Goal: Find contact information: Find contact information

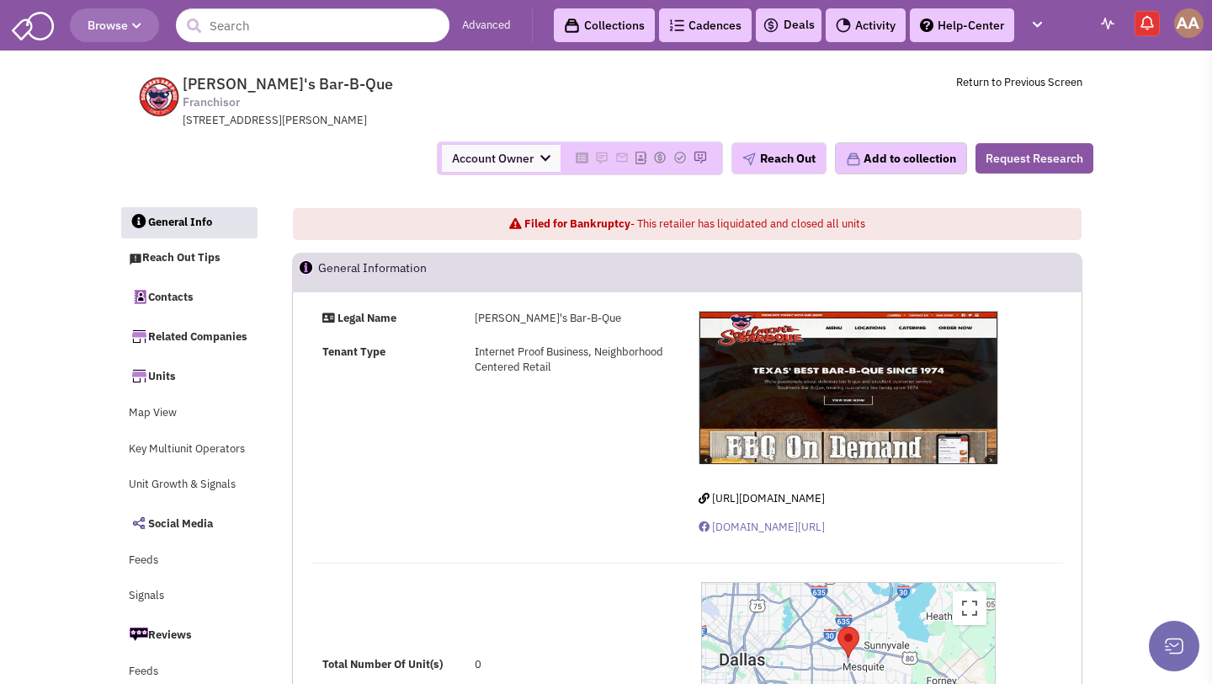
select select
click at [422, 10] on input "text" at bounding box center [313, 25] width 274 height 34
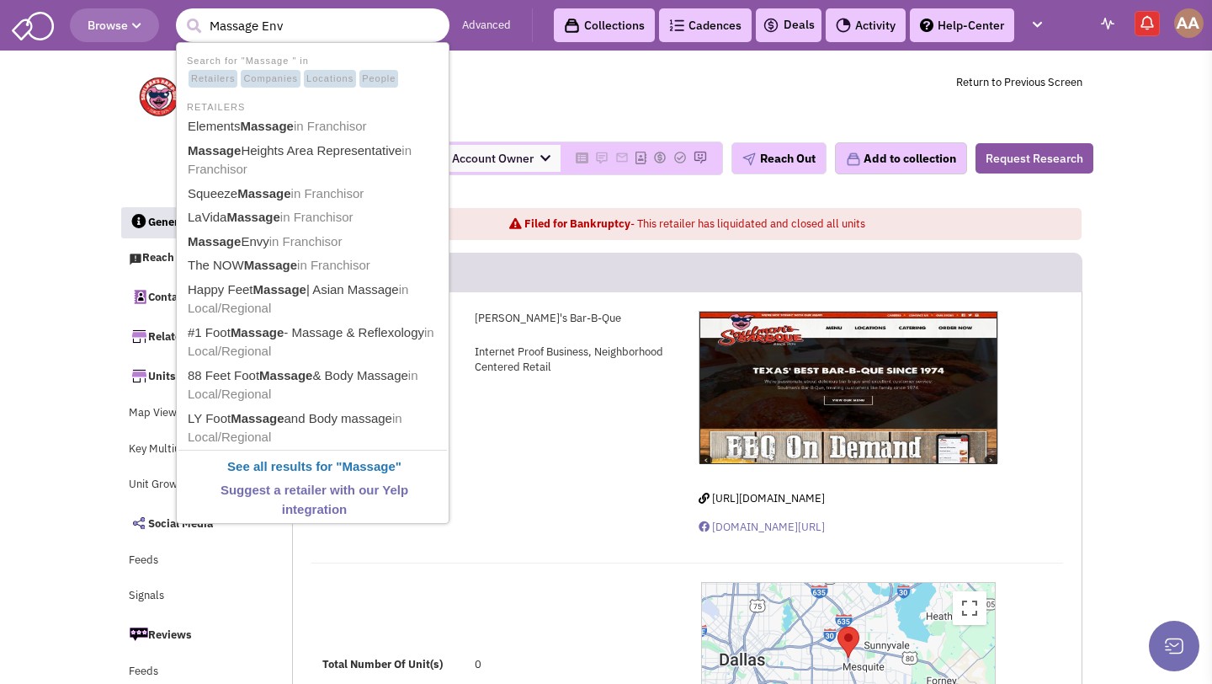
type input "Massage Envy"
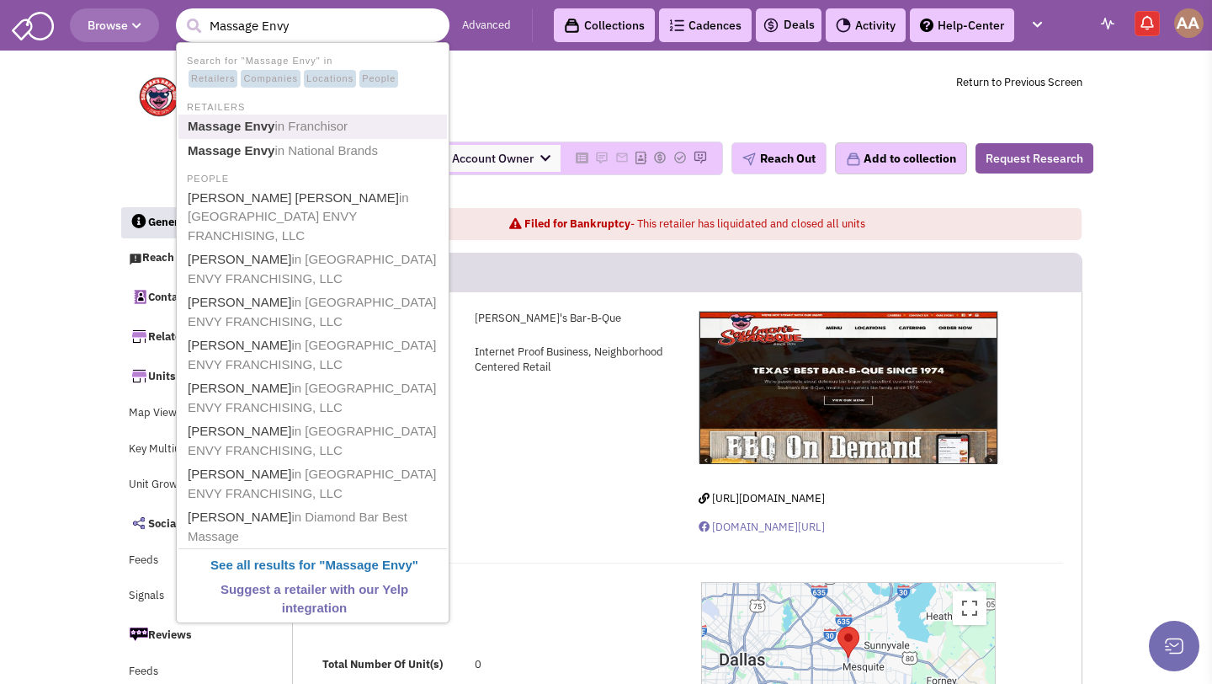
click at [340, 123] on span "in Franchisor" at bounding box center [310, 126] width 73 height 14
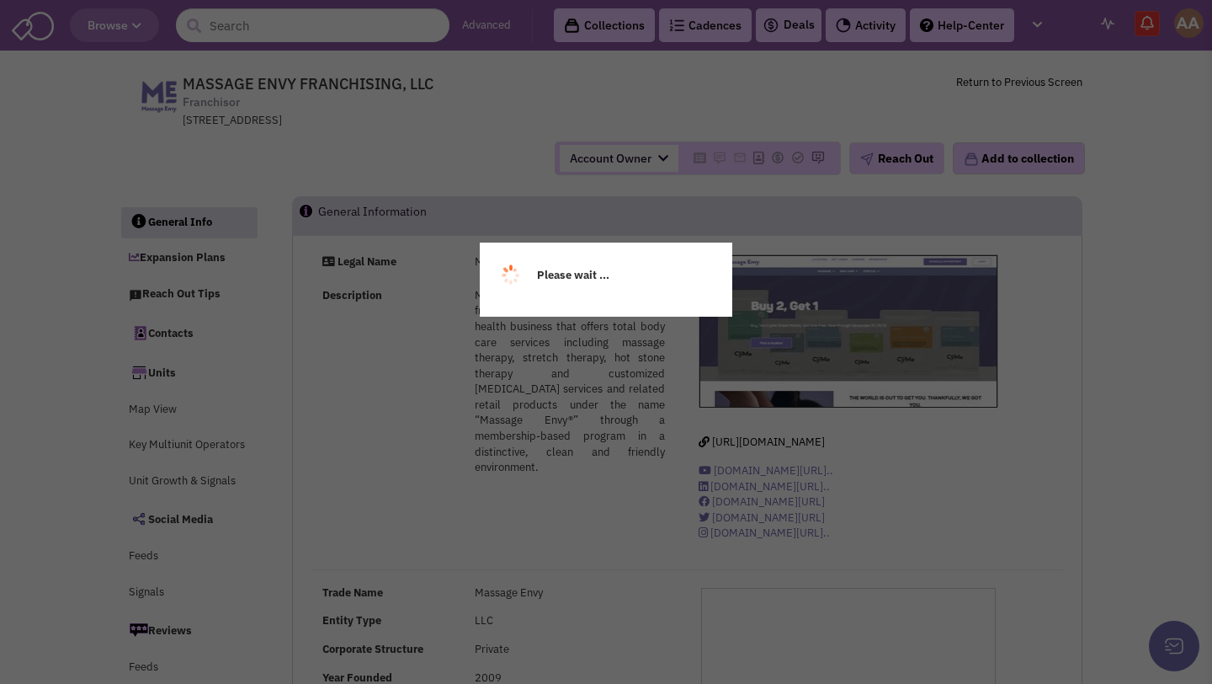
select select
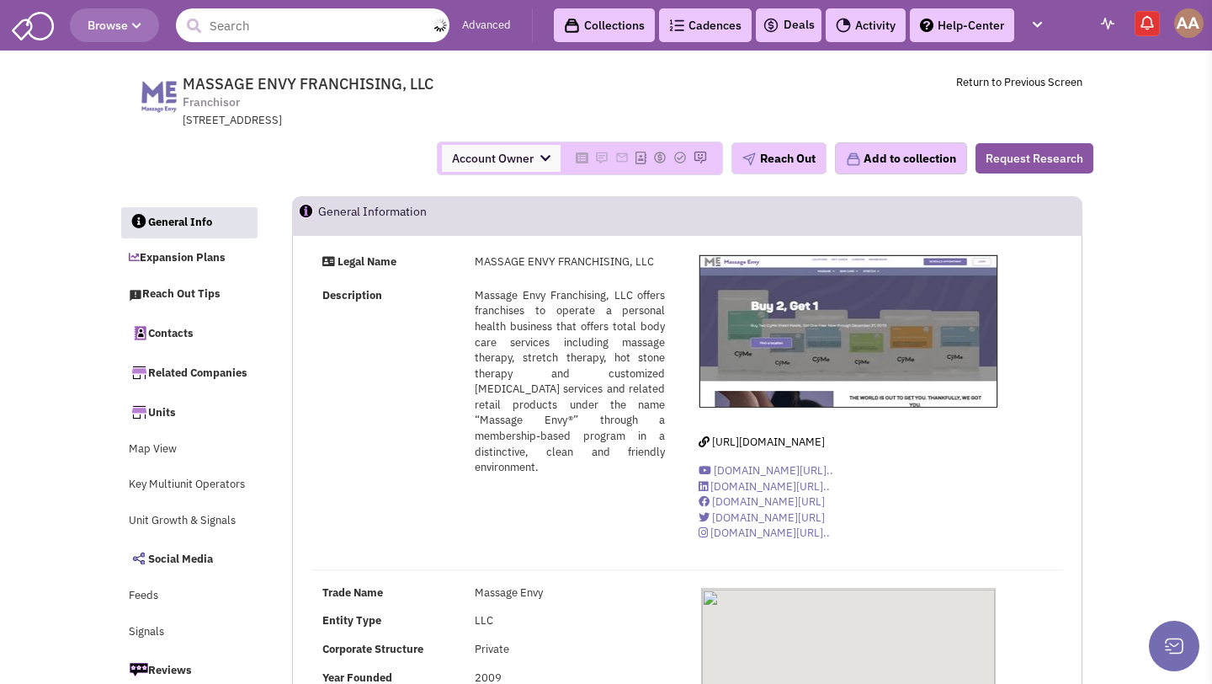
click at [291, 23] on input "text" at bounding box center [313, 25] width 274 height 34
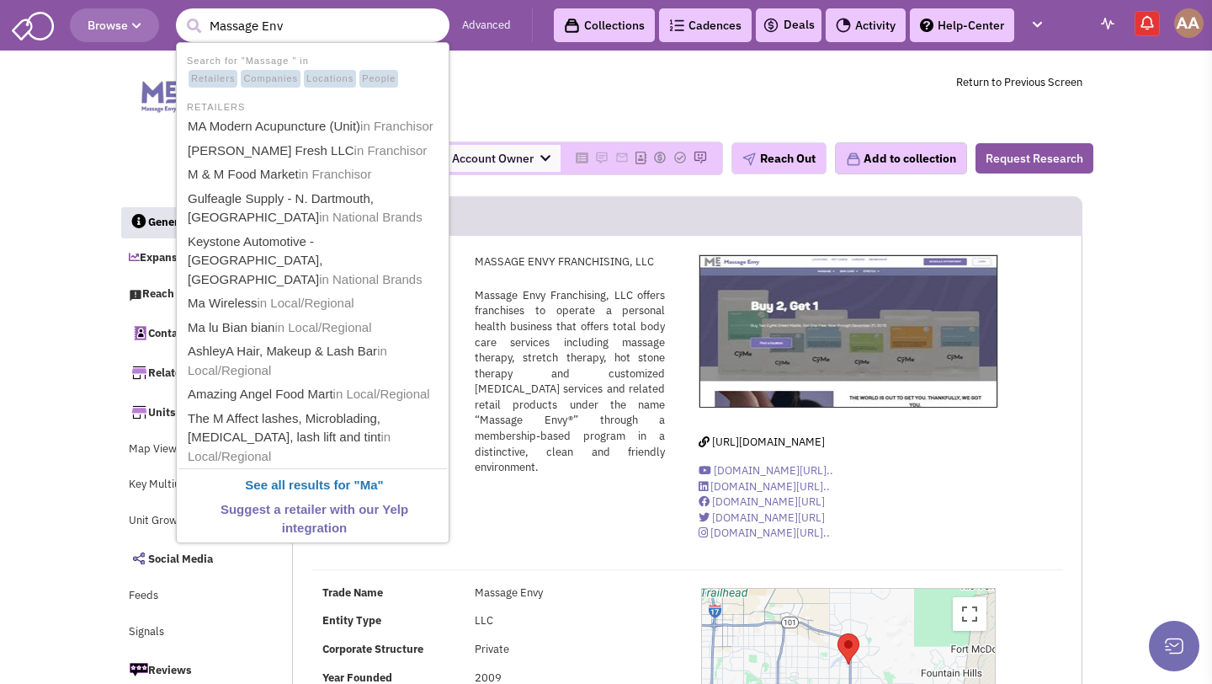
type input "Massage Envy"
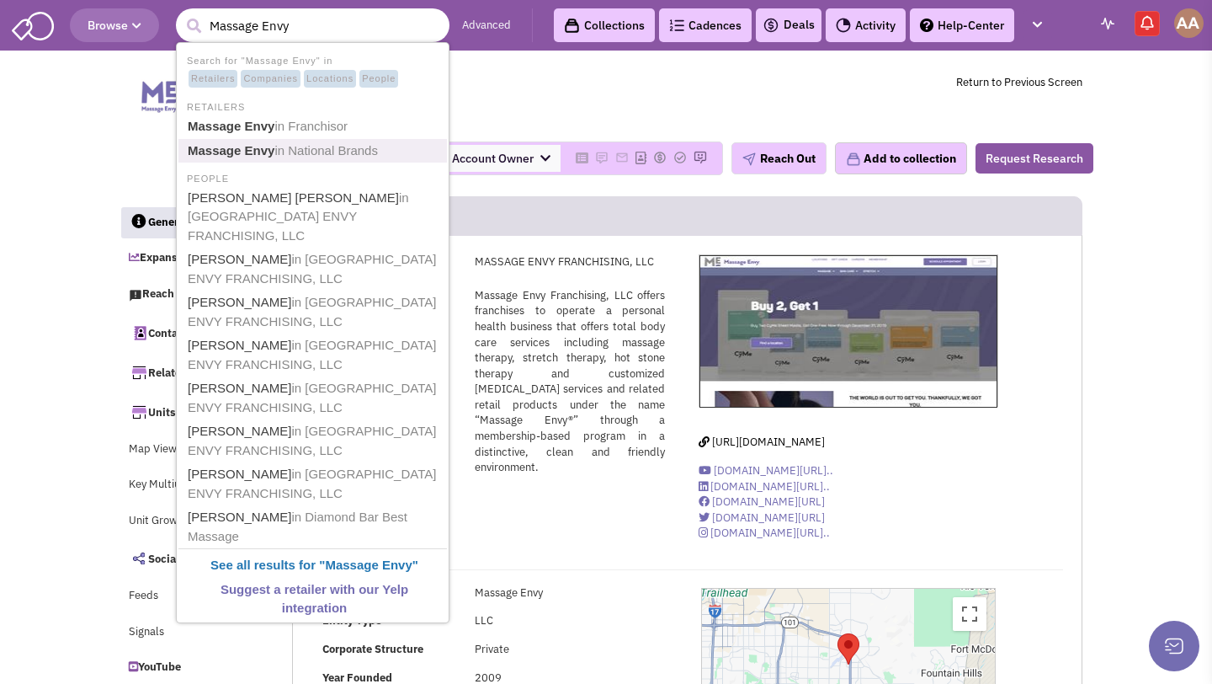
click at [298, 148] on span "in National Brands" at bounding box center [326, 150] width 104 height 14
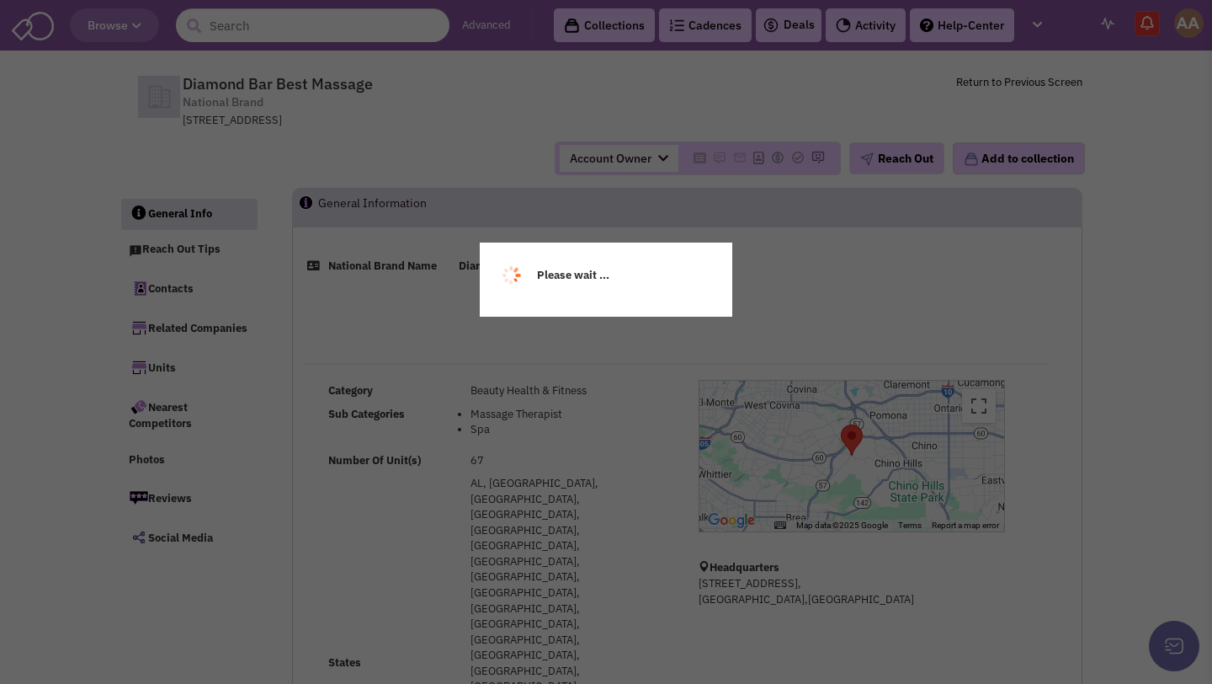
select select
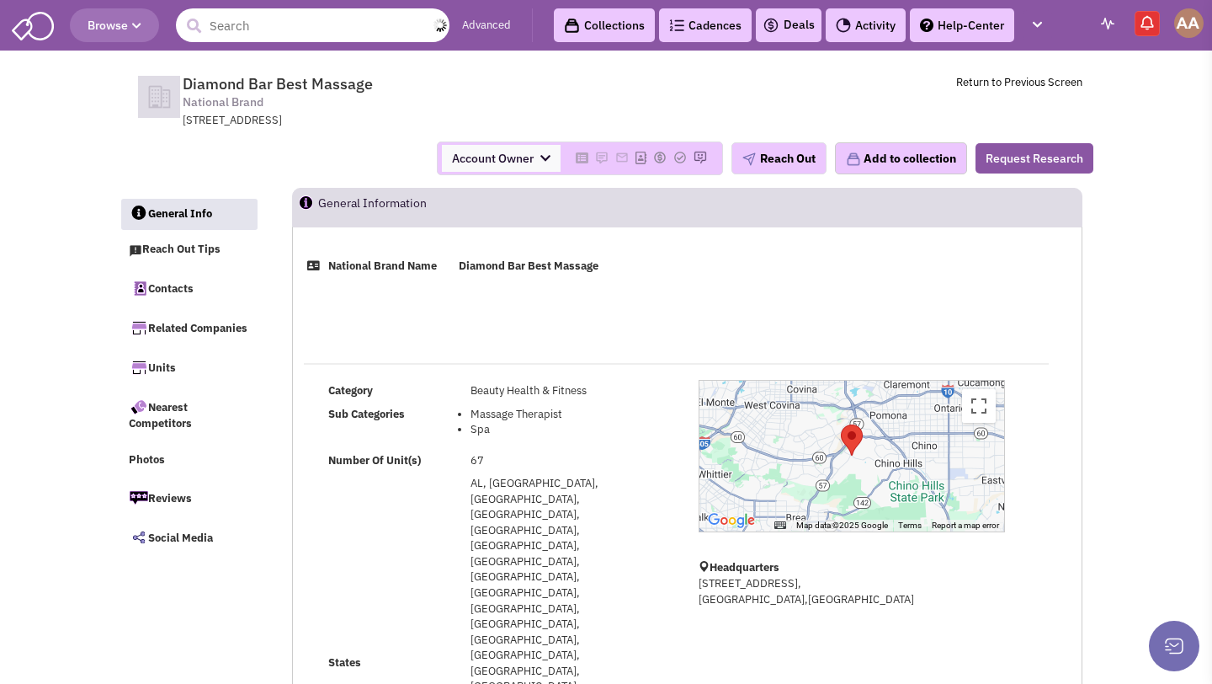
click at [328, 26] on input "text" at bounding box center [313, 25] width 274 height 34
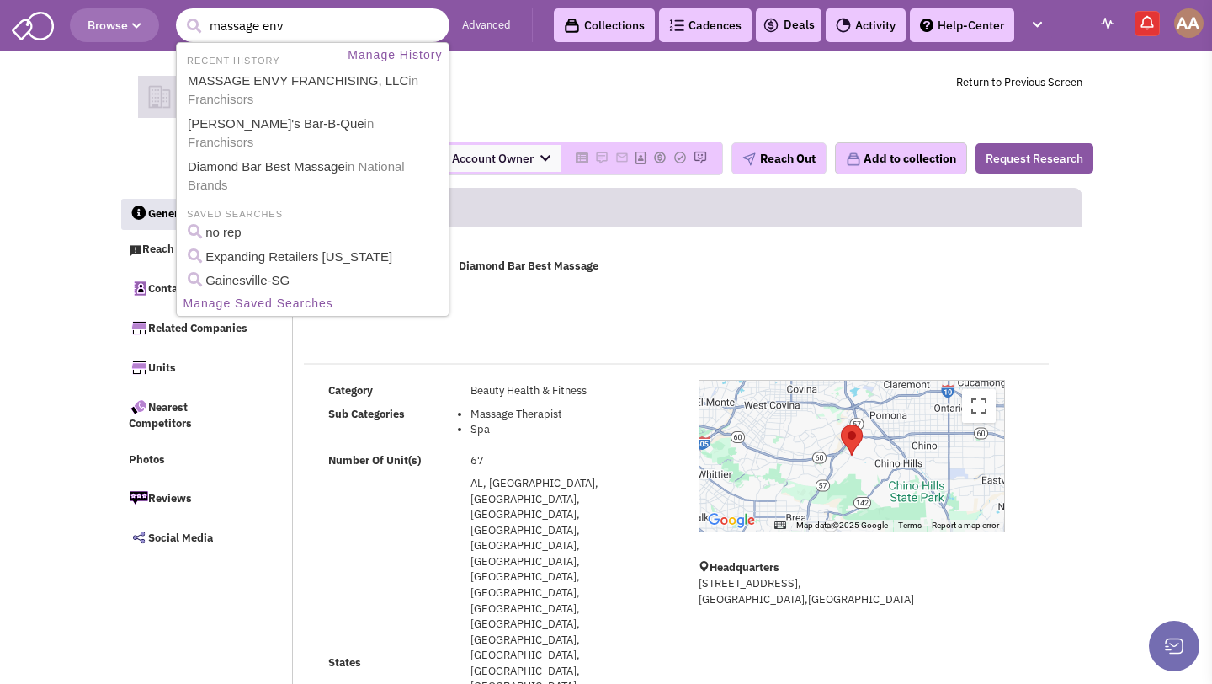
type input "massage envy"
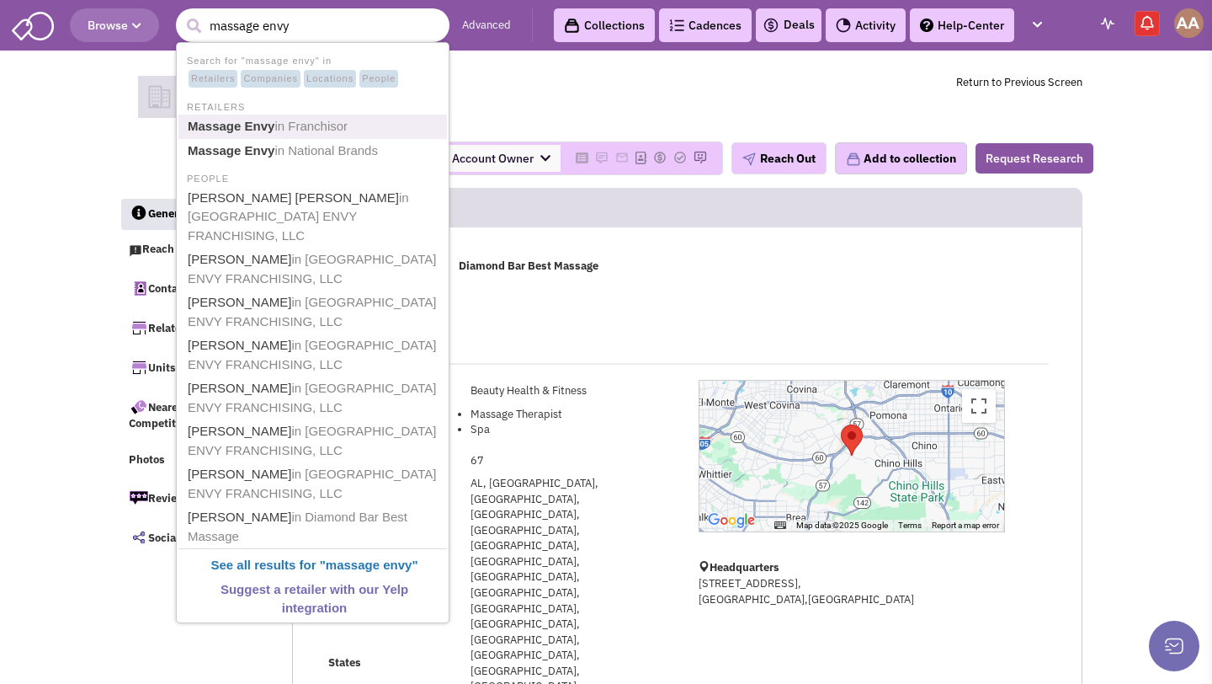
click at [296, 135] on link "Massage Envy in Franchisor" at bounding box center [315, 126] width 264 height 23
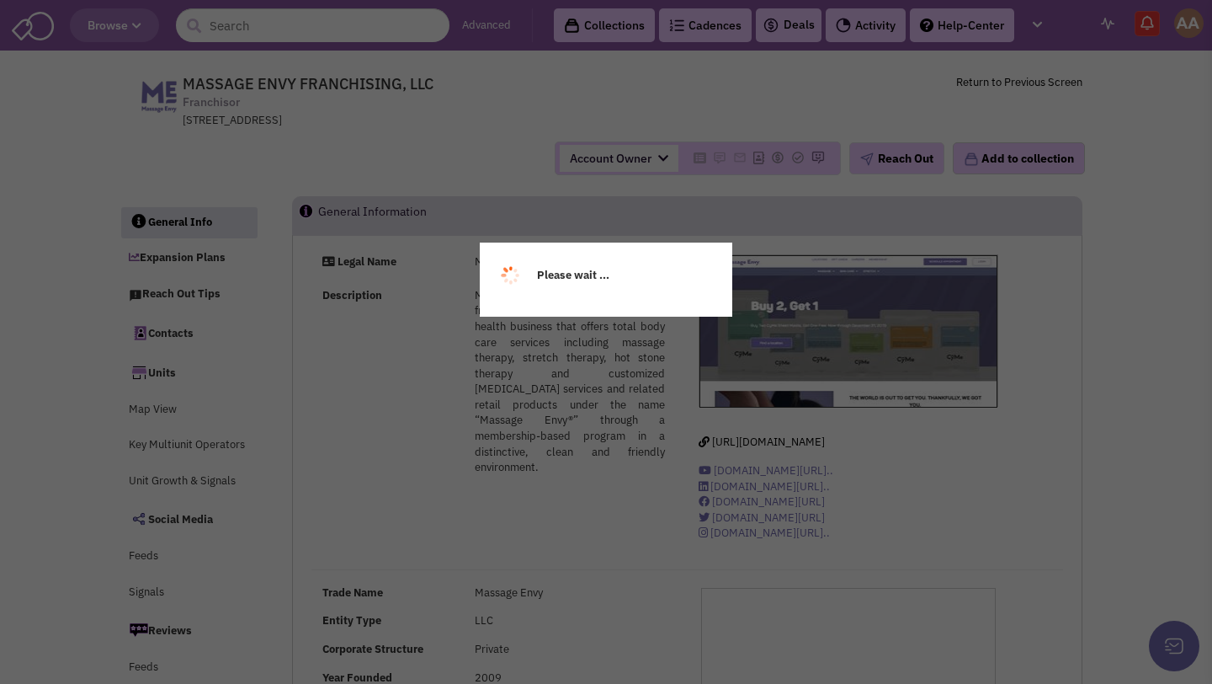
select select
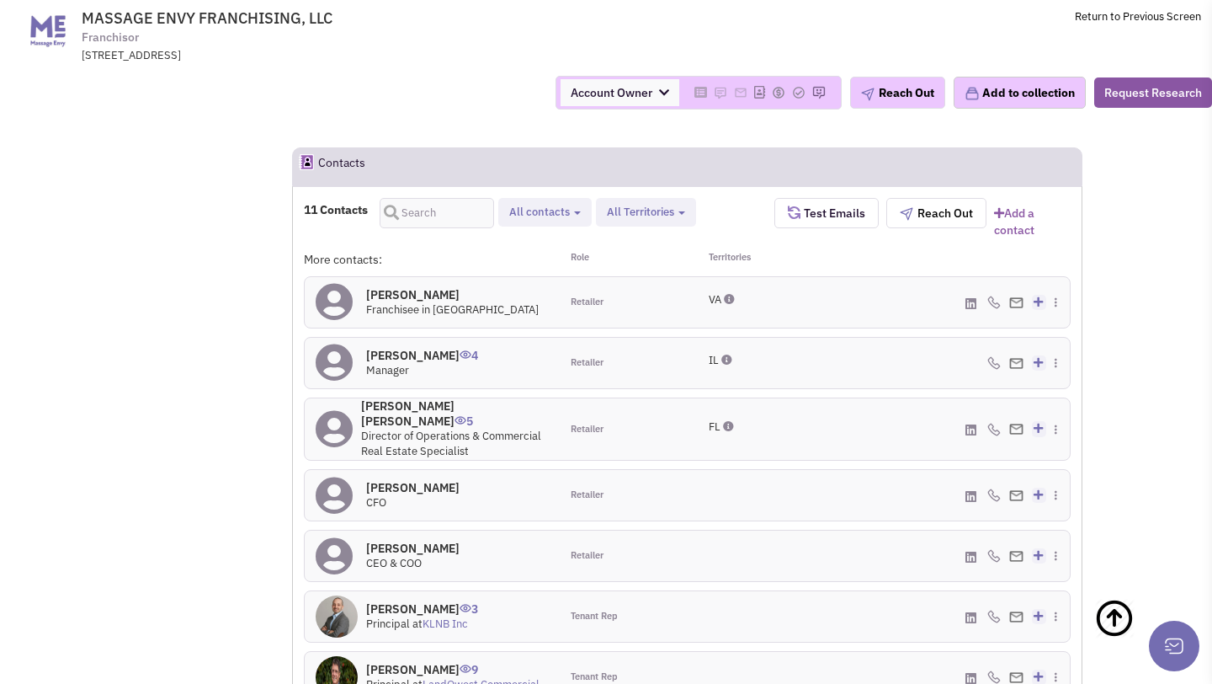
scroll to position [1500, 0]
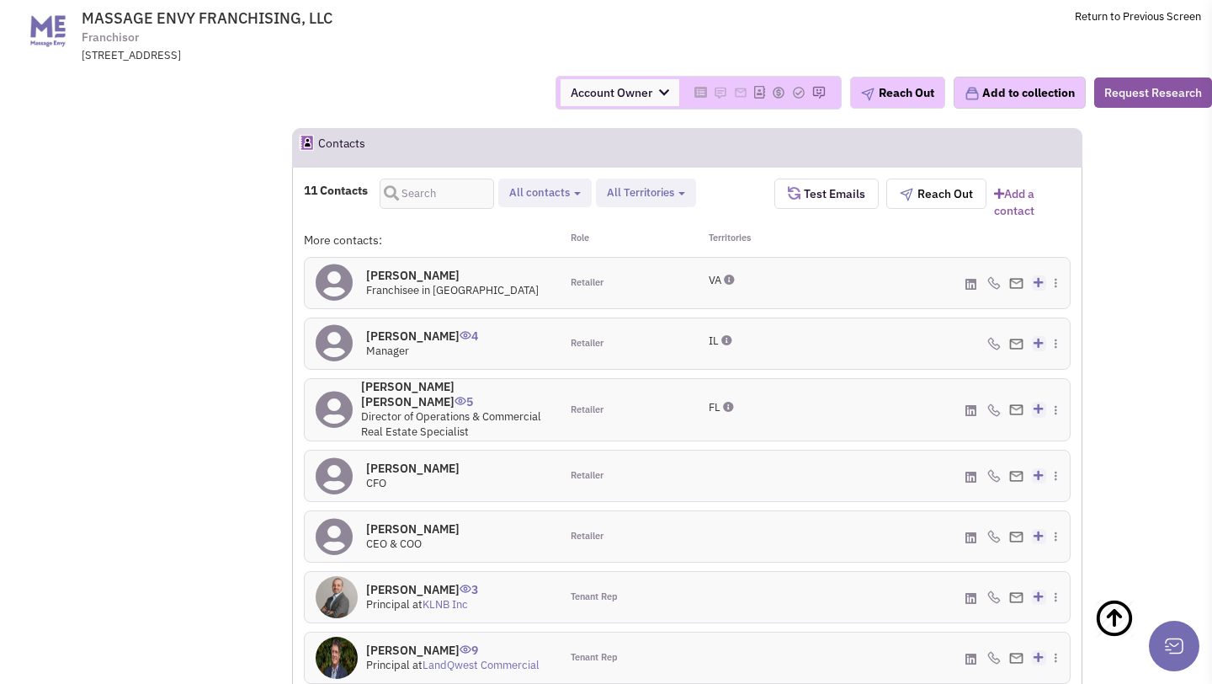
click at [408, 379] on h4 "Jean Paul Ross 5" at bounding box center [455, 394] width 188 height 30
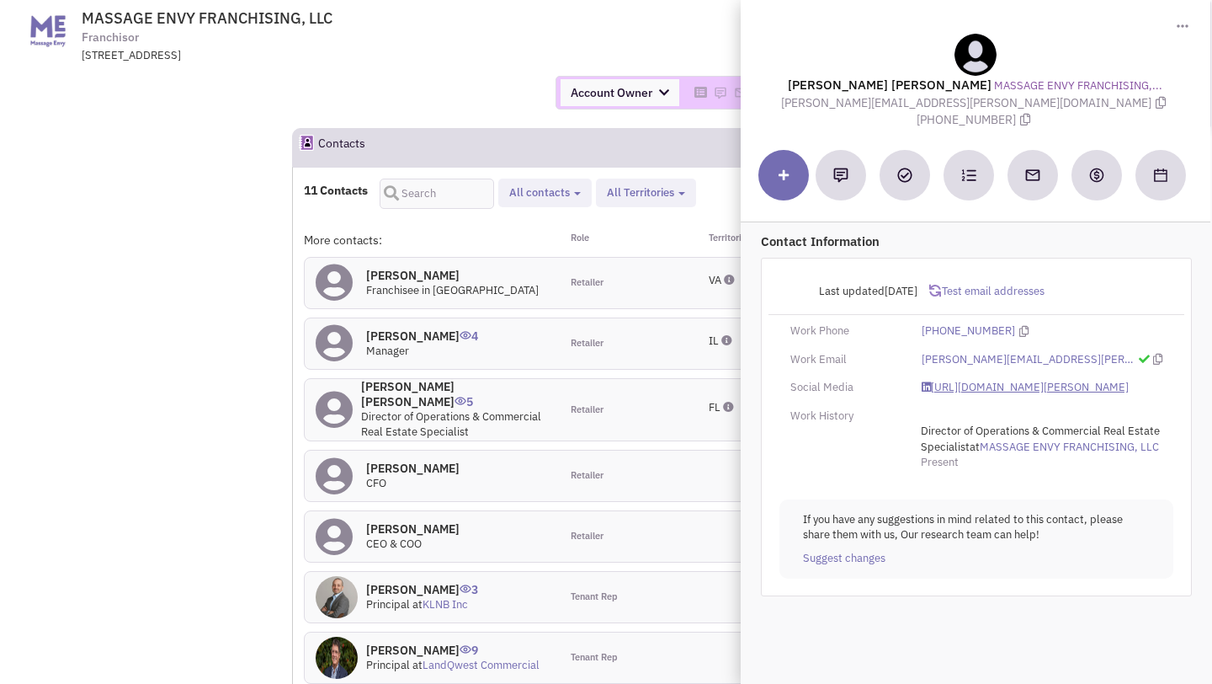
click at [960, 380] on link "https://www.linkedin.com/in/jean-paul-ross-59032017/" at bounding box center [1025, 388] width 207 height 16
drag, startPoint x: 819, startPoint y: 101, endPoint x: 995, endPoint y: 103, distance: 176.0
click at [995, 103] on div "Jean Paul Ross MASSAGE ENVY FRANCHISING,... jeanpaul.ross@massageenvy.com (407)…" at bounding box center [975, 81] width 453 height 95
copy span "jeanpaul.ross@massageenvy.com"
click at [469, 83] on div "Account Owner Account Owner Abe Arteaga Armando Delgado Cody Johnson Erik K. Fu…" at bounding box center [606, 93] width 1234 height 34
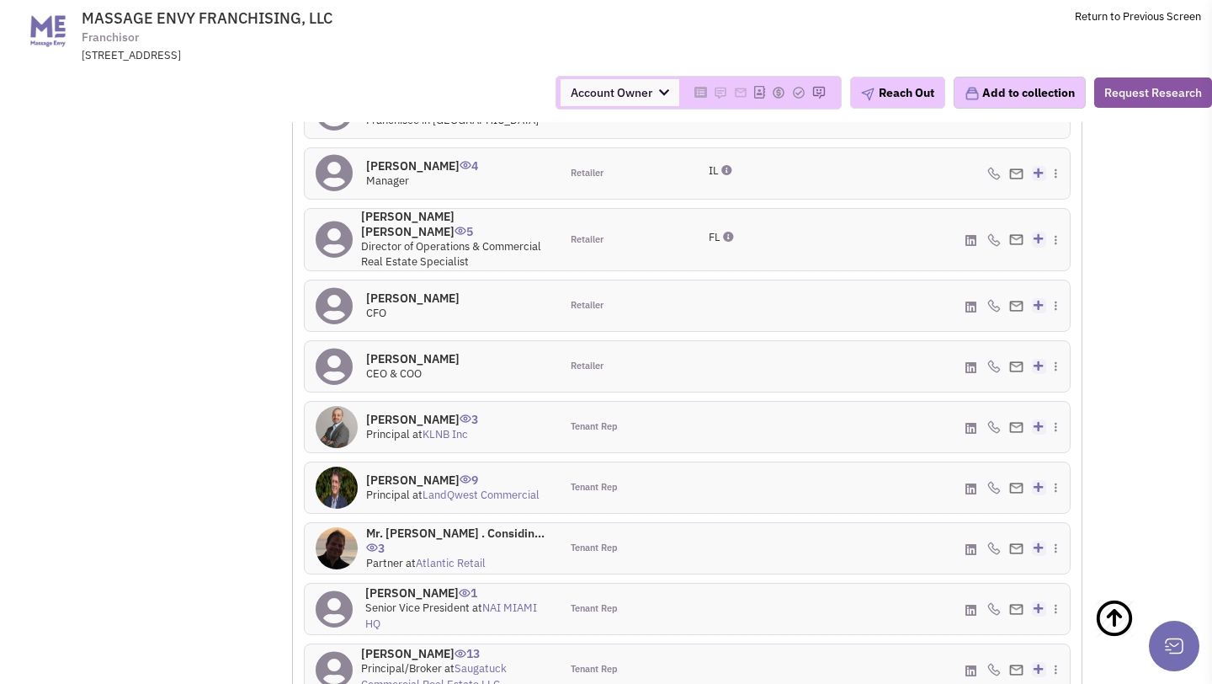
scroll to position [1665, 0]
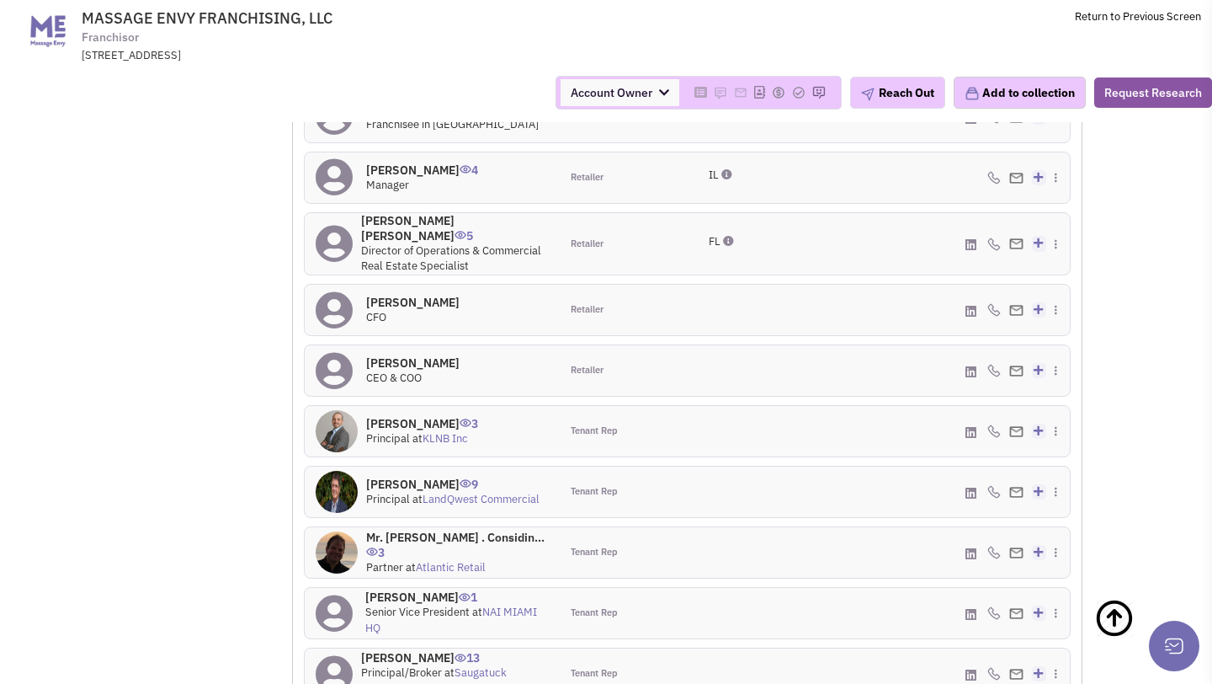
click at [410, 355] on h4 "Todd Schrader 0" at bounding box center [412, 362] width 93 height 15
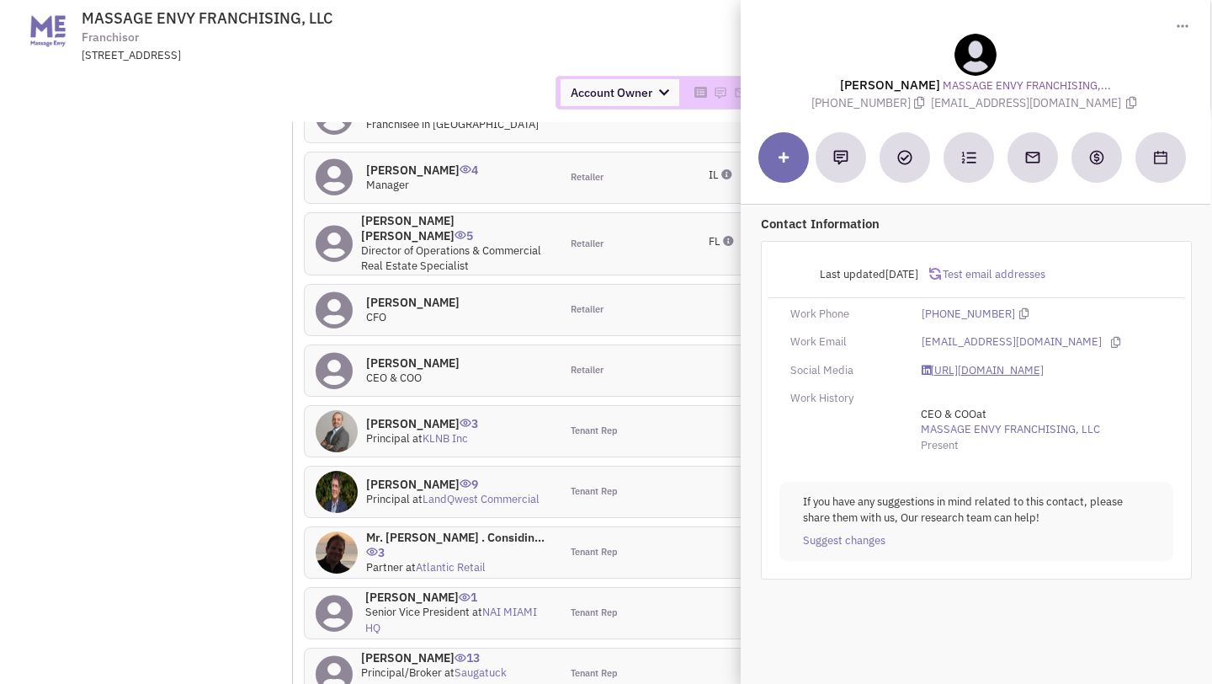
click at [954, 363] on link "https://www.linkedin.com/in/tschra130/" at bounding box center [983, 371] width 122 height 16
drag, startPoint x: 939, startPoint y: 100, endPoint x: 1100, endPoint y: 101, distance: 160.8
click at [1100, 101] on div "Todd Schrader MASSAGE ENVY FRANCHISING,... (407) 879-7591 tschrader@massageenvy…" at bounding box center [975, 72] width 453 height 77
click at [1018, 109] on span "tschrader@massageenvy.com" at bounding box center [1036, 102] width 209 height 15
drag, startPoint x: 941, startPoint y: 104, endPoint x: 1100, endPoint y: 107, distance: 159.2
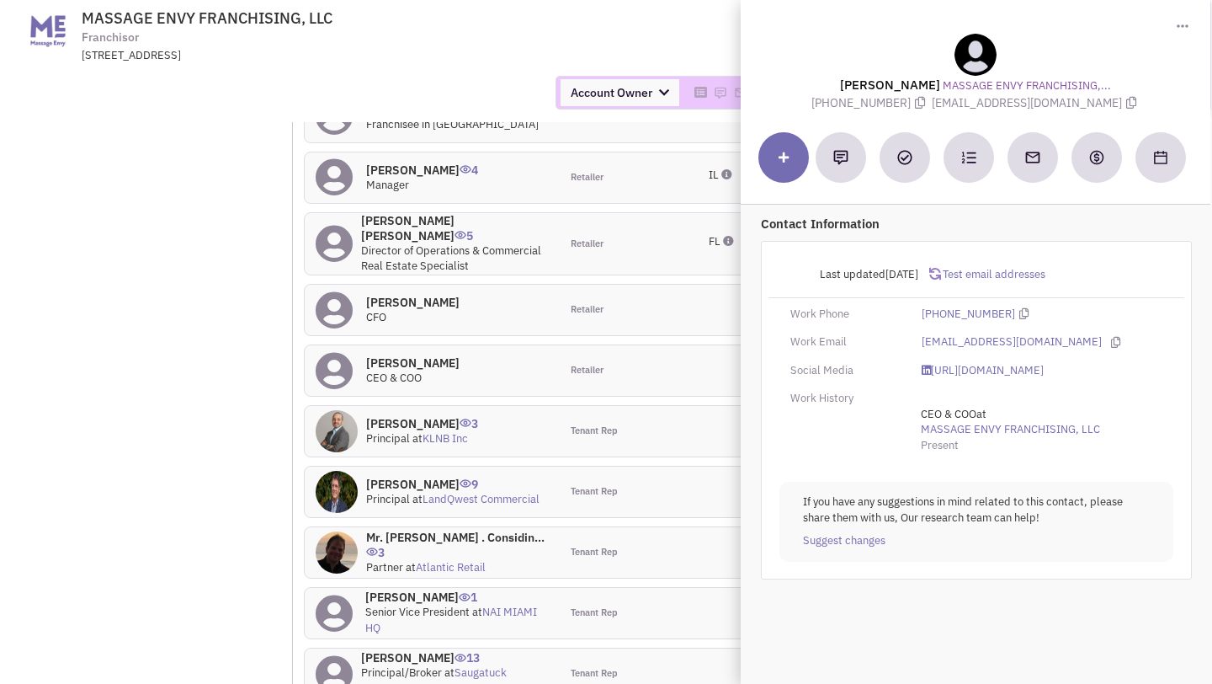
click at [1100, 107] on span "tschrader@massageenvy.com" at bounding box center [1036, 102] width 209 height 15
copy span "tschrader@massageenvy.com"
click at [486, 80] on div "Account Owner Account Owner Abe Arteaga Armando Delgado Cody Johnson Erik K. Fu…" at bounding box center [606, 93] width 1234 height 34
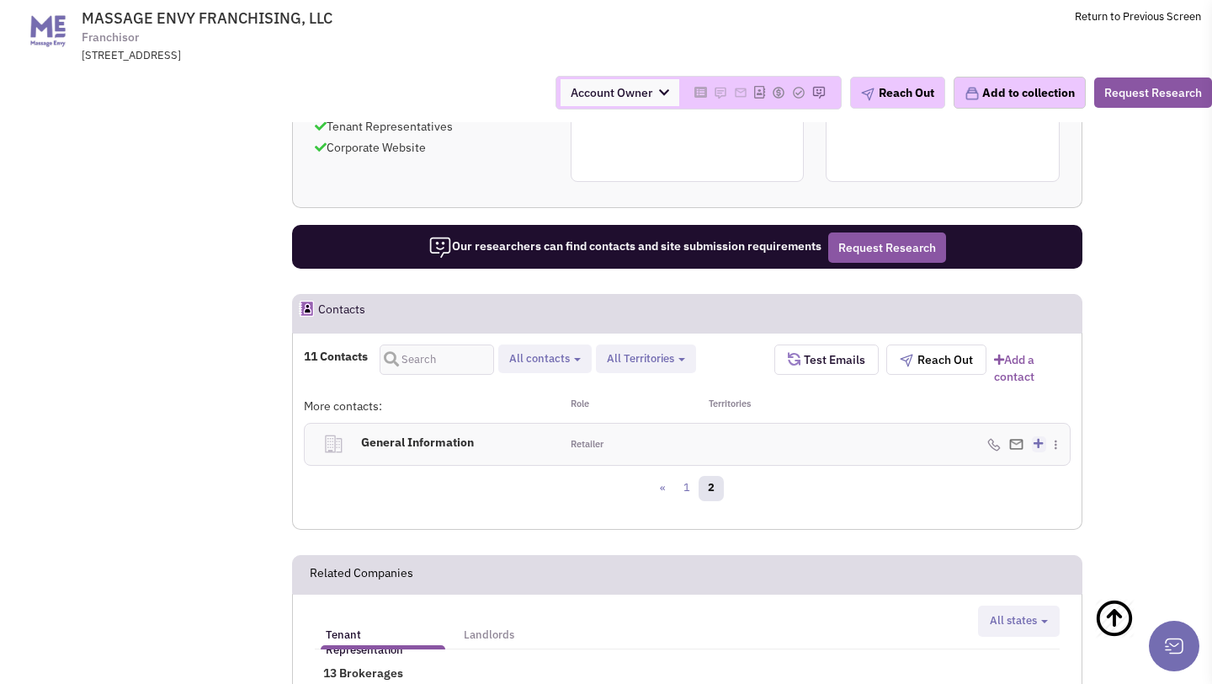
scroll to position [1292, 0]
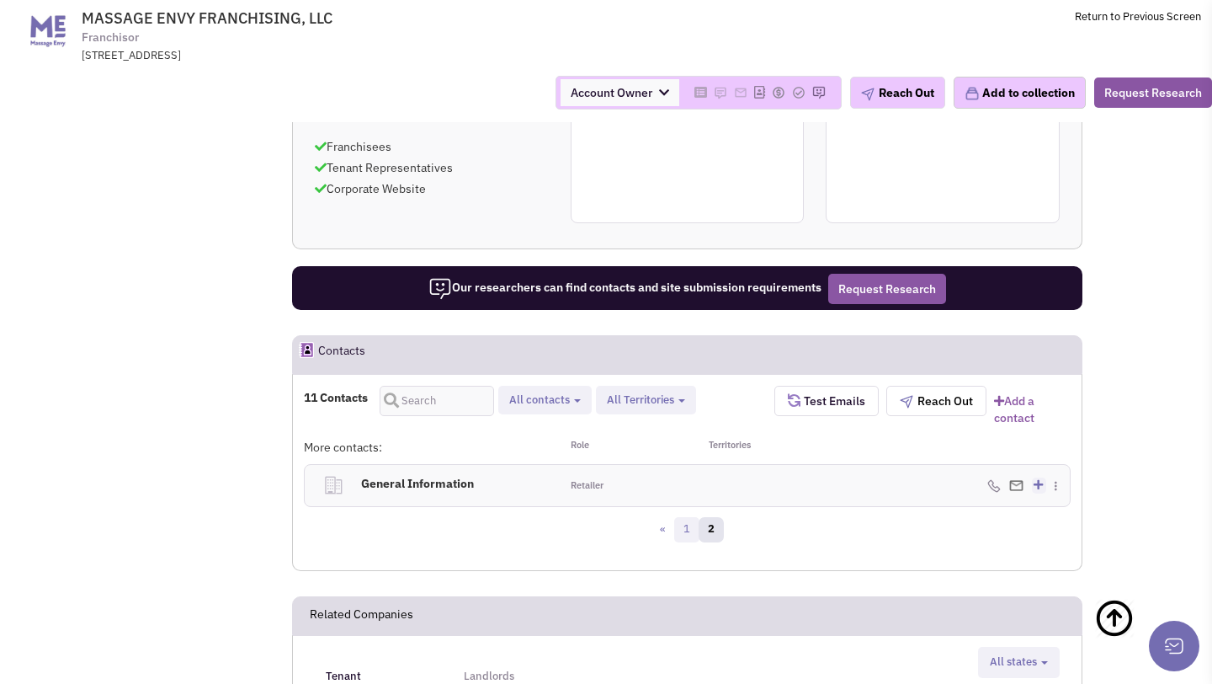
click at [680, 517] on link "1" at bounding box center [686, 529] width 25 height 25
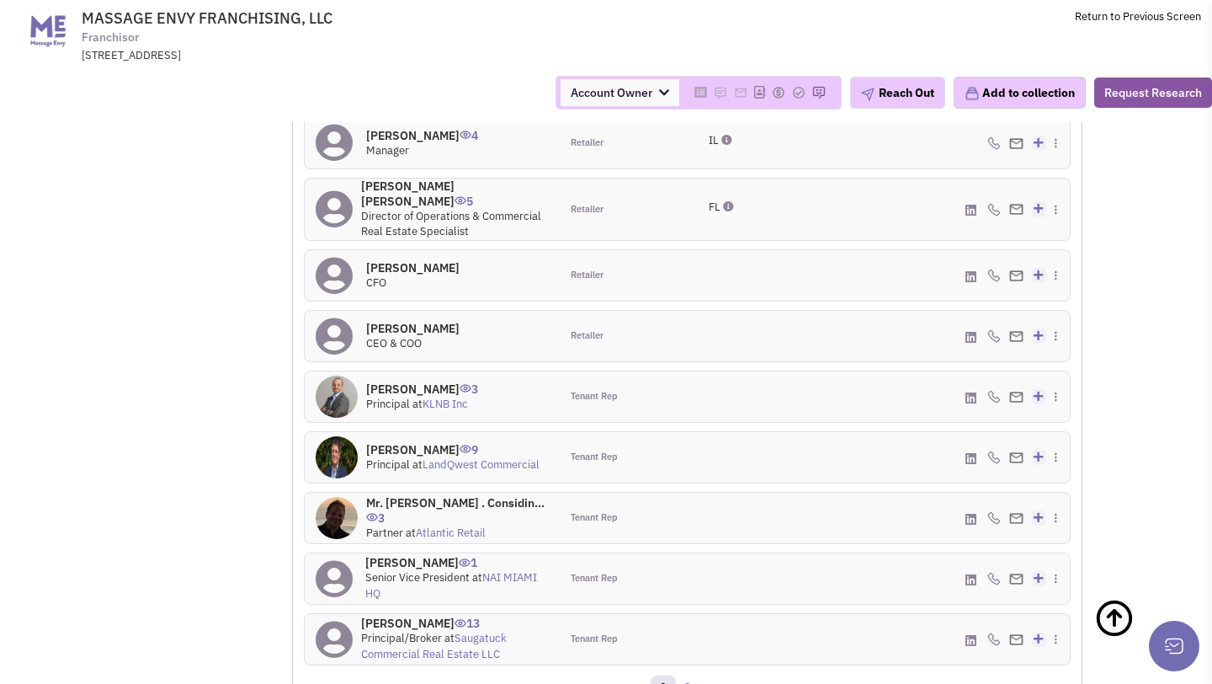
scroll to position [1703, 0]
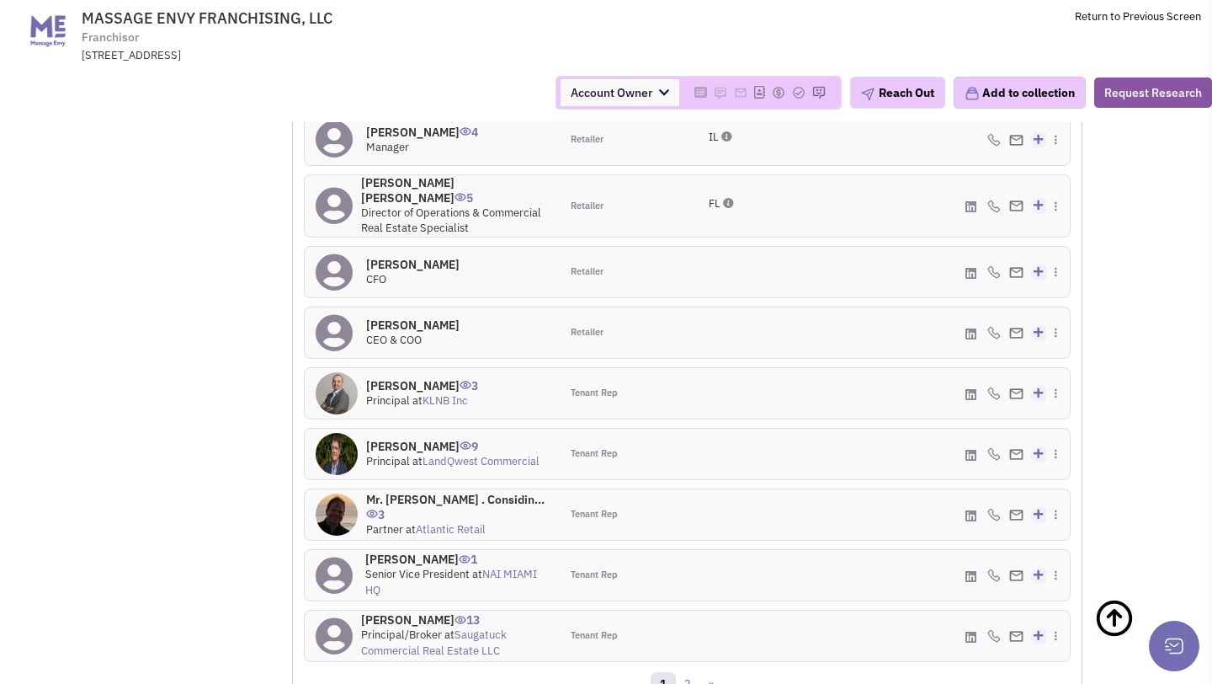
click at [411, 439] on h4 "Mr. Tom Strauss 9" at bounding box center [452, 446] width 173 height 15
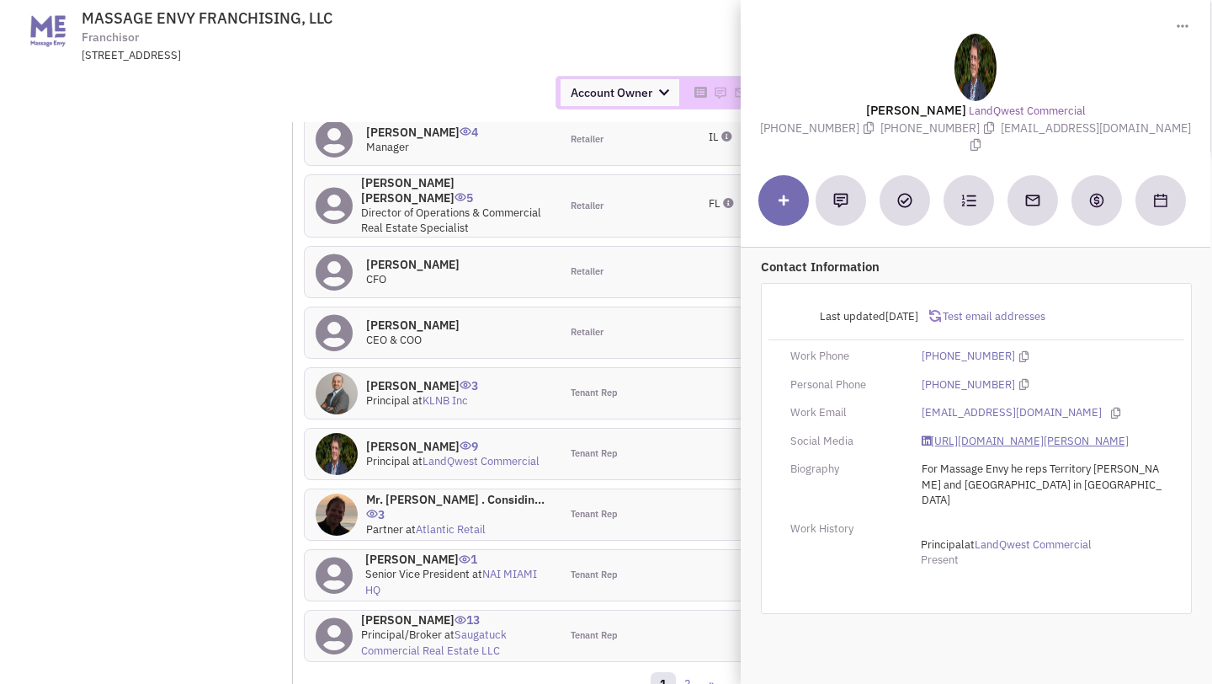
click at [929, 435] on icon at bounding box center [926, 440] width 9 height 11
drag, startPoint x: 1018, startPoint y: 125, endPoint x: 1132, endPoint y: 134, distance: 114.8
click at [1132, 134] on span "tstrauss@lqwest.com" at bounding box center [1079, 136] width 225 height 33
copy span "tstrauss@lqwest.com"
